Goal: Find specific page/section: Find specific page/section

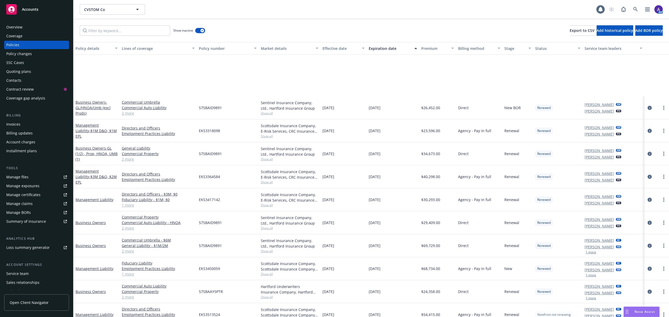
scroll to position [77, 0]
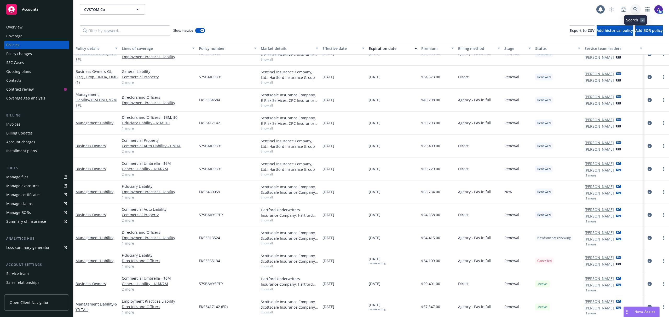
click at [638, 11] on icon at bounding box center [636, 9] width 4 height 4
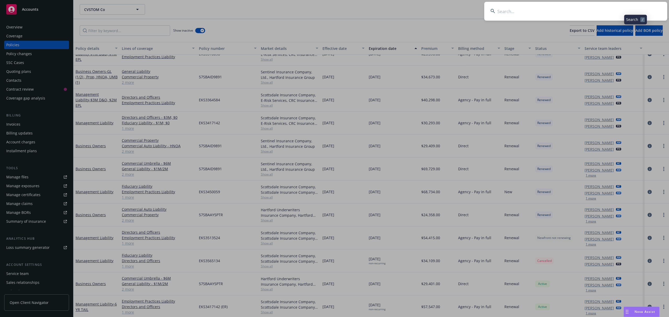
click at [597, 12] on input at bounding box center [576, 11] width 183 height 19
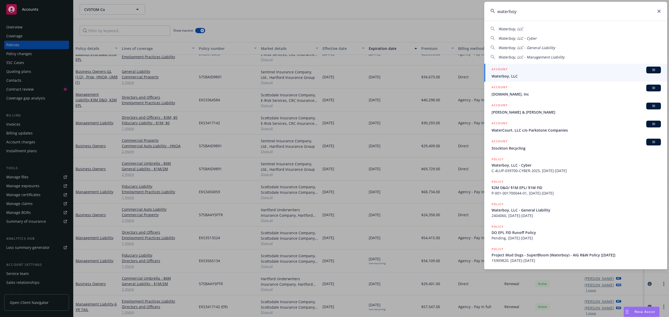
type input "waterboy"
click at [511, 70] on div "ACCOUNT BI" at bounding box center [576, 70] width 169 height 7
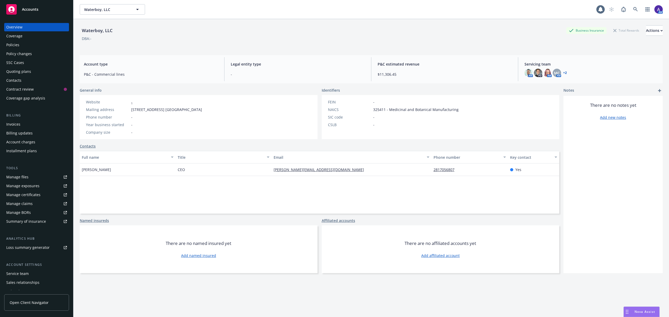
click at [33, 46] on div "Policies" at bounding box center [36, 45] width 61 height 8
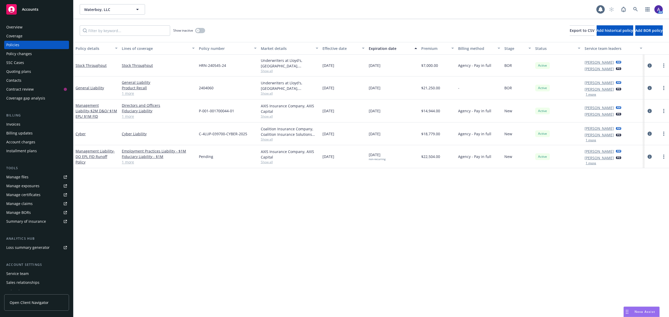
click at [22, 4] on div "Accounts" at bounding box center [36, 9] width 61 height 10
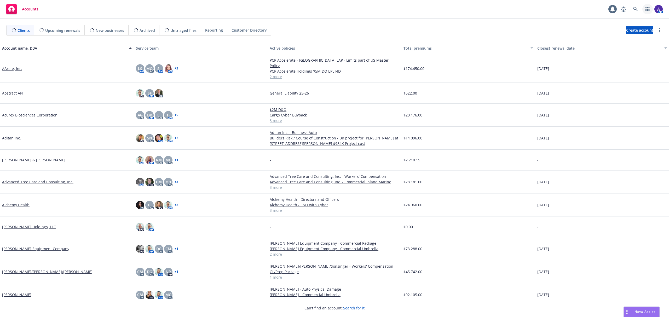
click at [646, 10] on icon "button" at bounding box center [648, 9] width 4 height 4
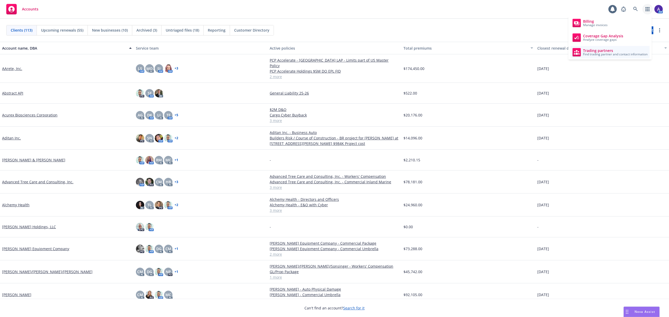
click at [591, 53] on span "Find trading partner and contact information" at bounding box center [615, 54] width 65 height 3
